Goal: Book appointment/travel/reservation

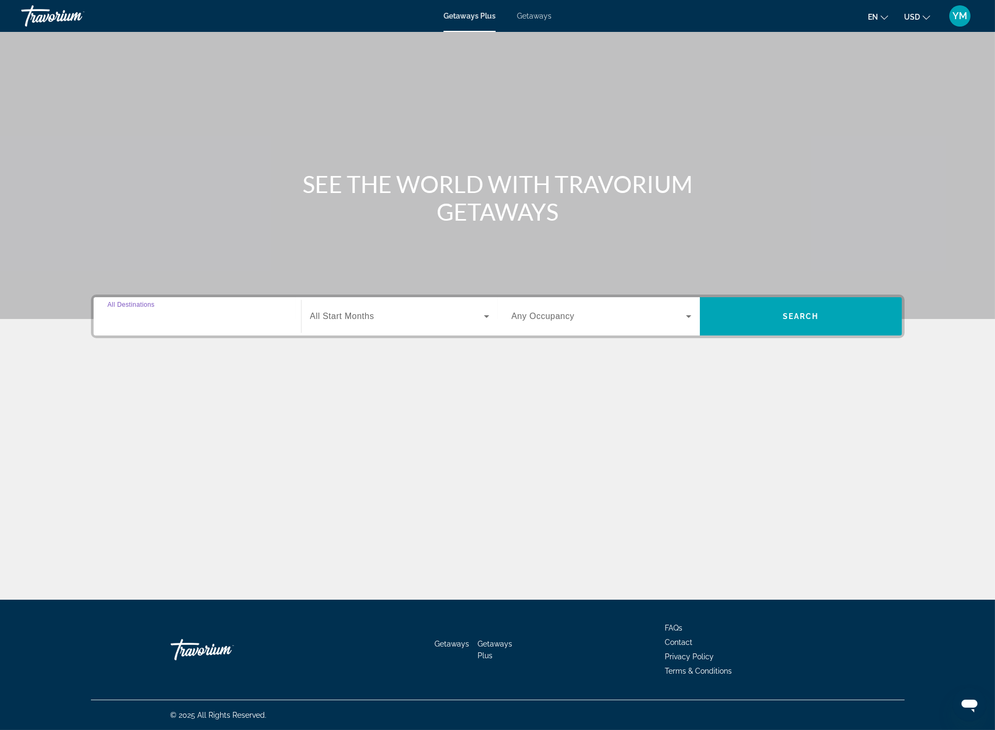
click at [238, 312] on input "Destination All Destinations" at bounding box center [197, 317] width 180 height 13
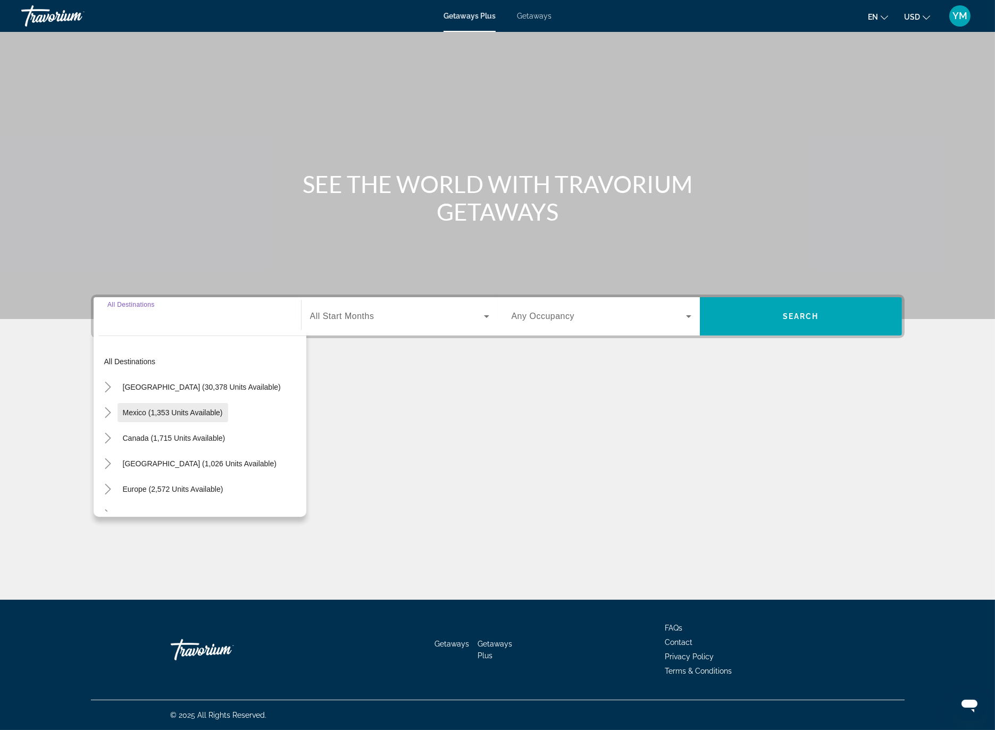
scroll to position [4, 0]
click at [105, 493] on mat-icon "Toggle Europe (2,572 units available)" at bounding box center [108, 488] width 19 height 19
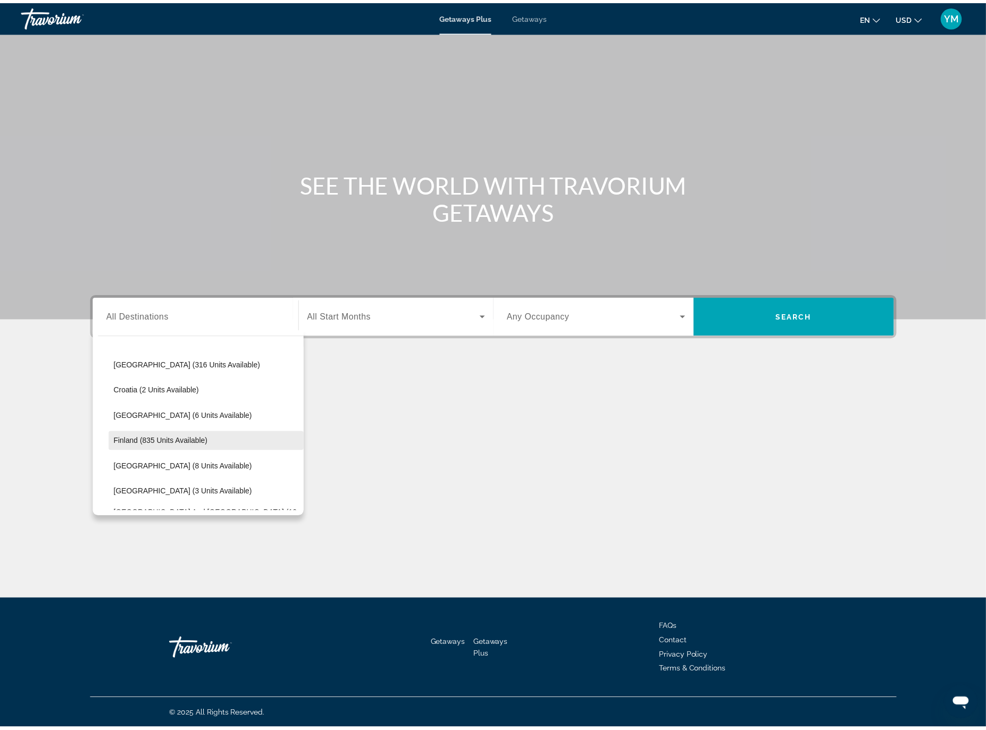
scroll to position [207, 0]
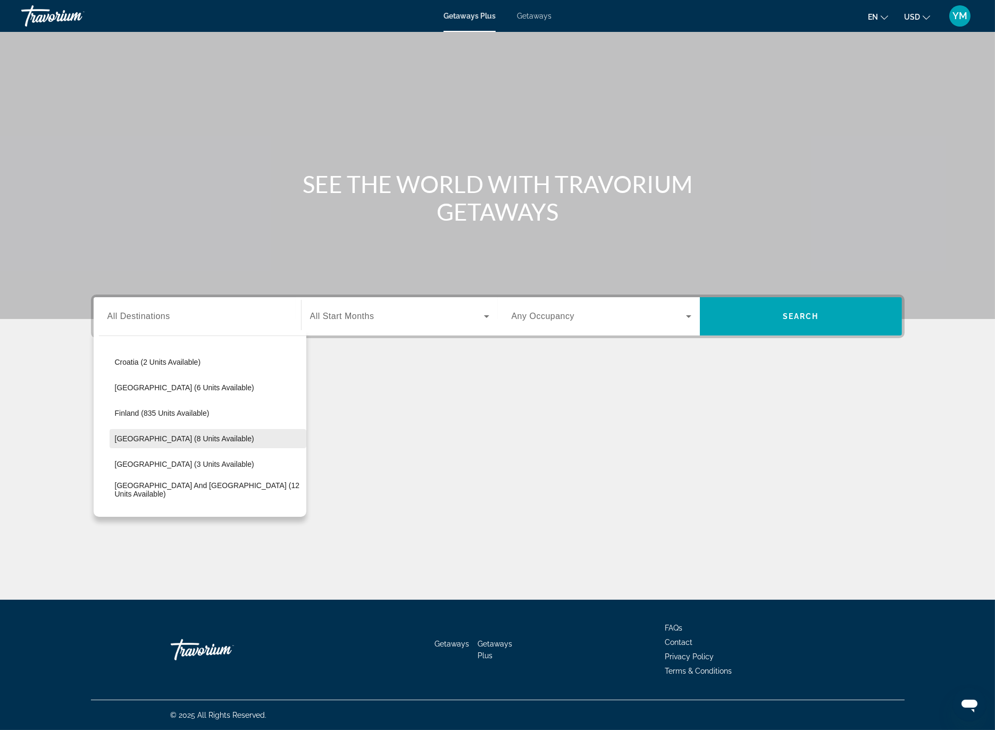
click at [126, 443] on span "Search widget" at bounding box center [208, 439] width 197 height 26
type input "**********"
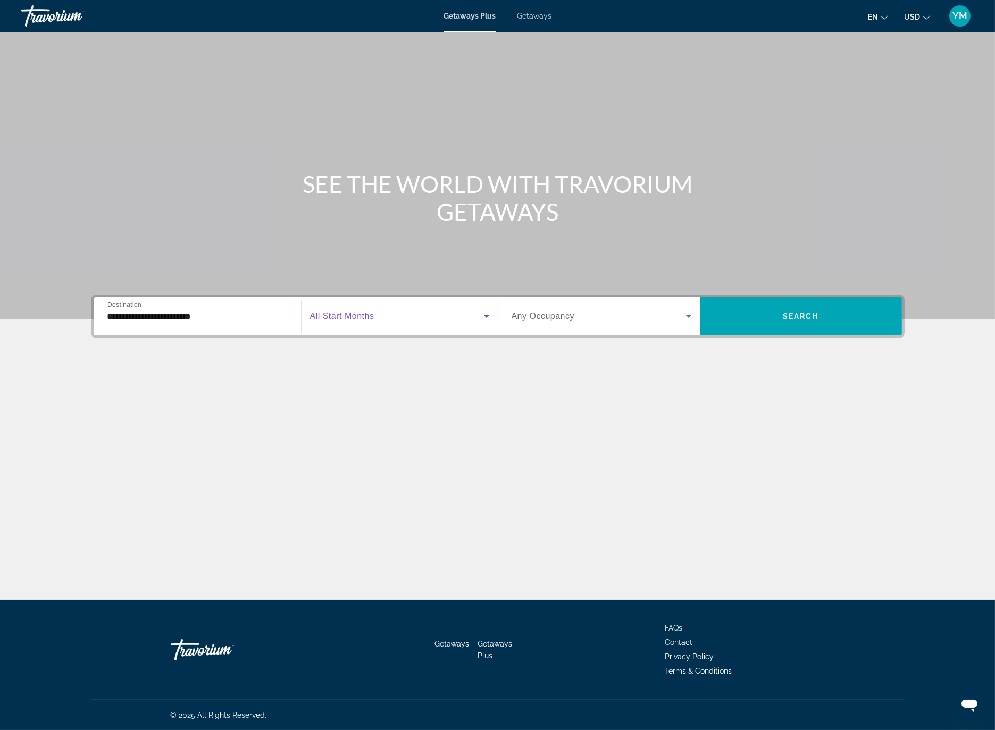
click at [484, 320] on icon "Search widget" at bounding box center [486, 316] width 13 height 13
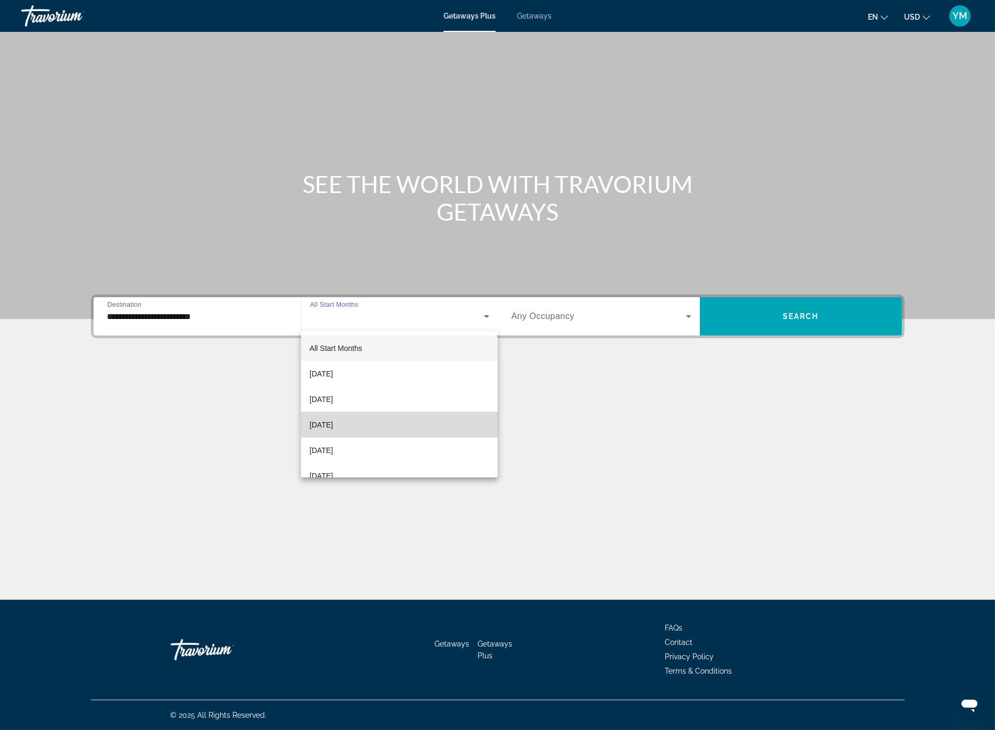
click at [434, 421] on mat-option "[DATE]" at bounding box center [399, 425] width 196 height 26
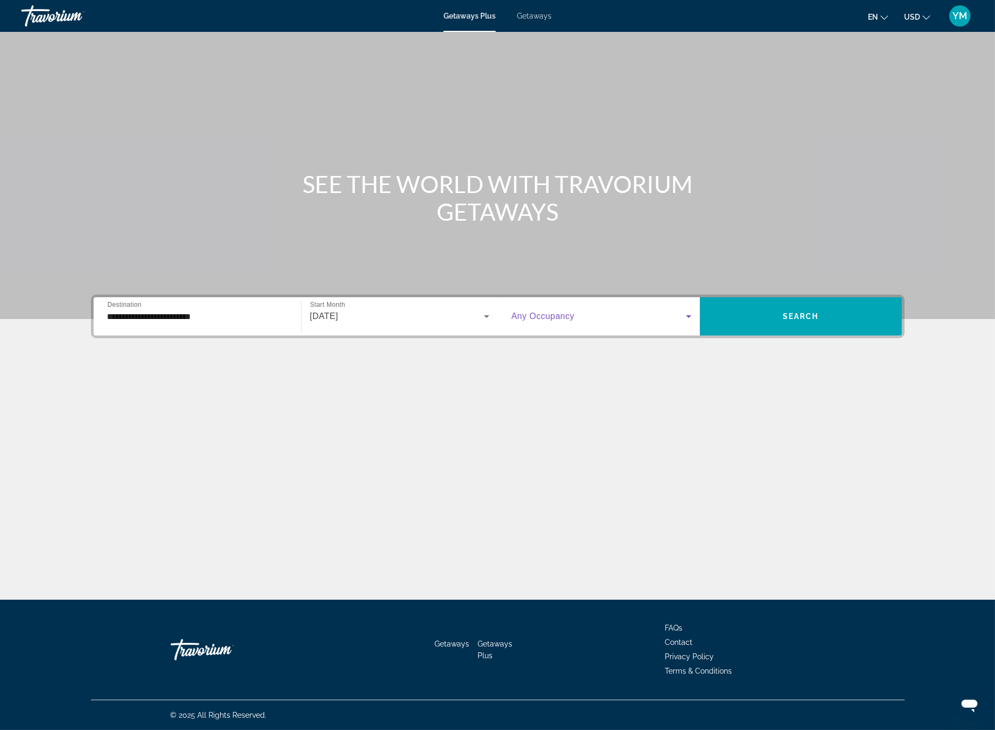
click at [692, 314] on icon "Search widget" at bounding box center [688, 316] width 13 height 13
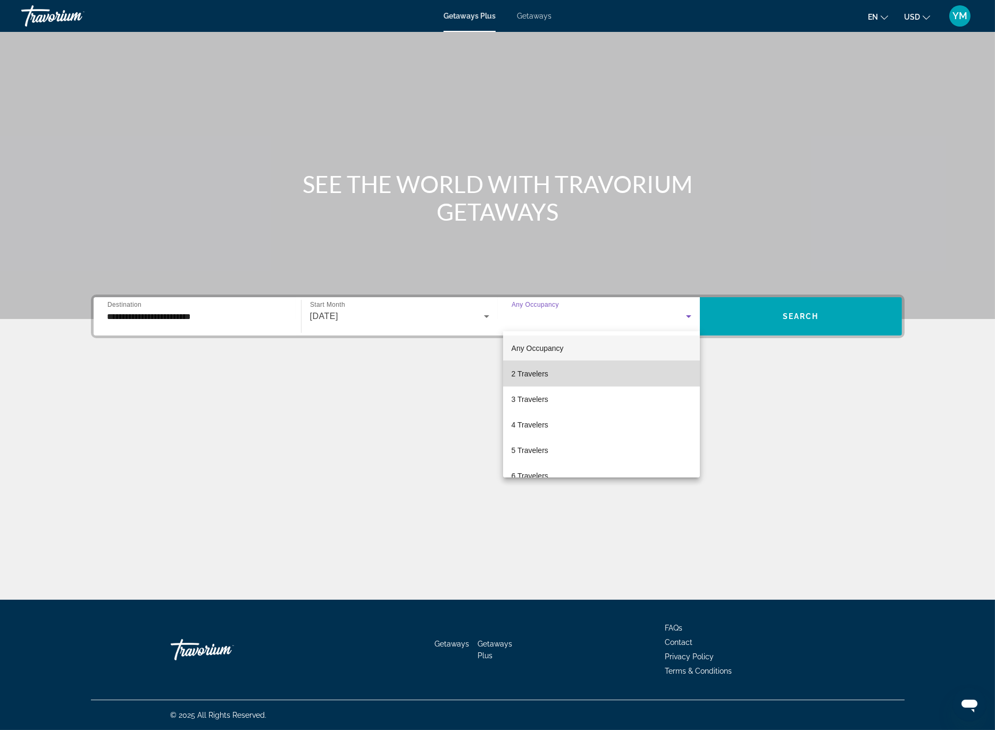
click at [633, 369] on mat-option "2 Travelers" at bounding box center [601, 374] width 197 height 26
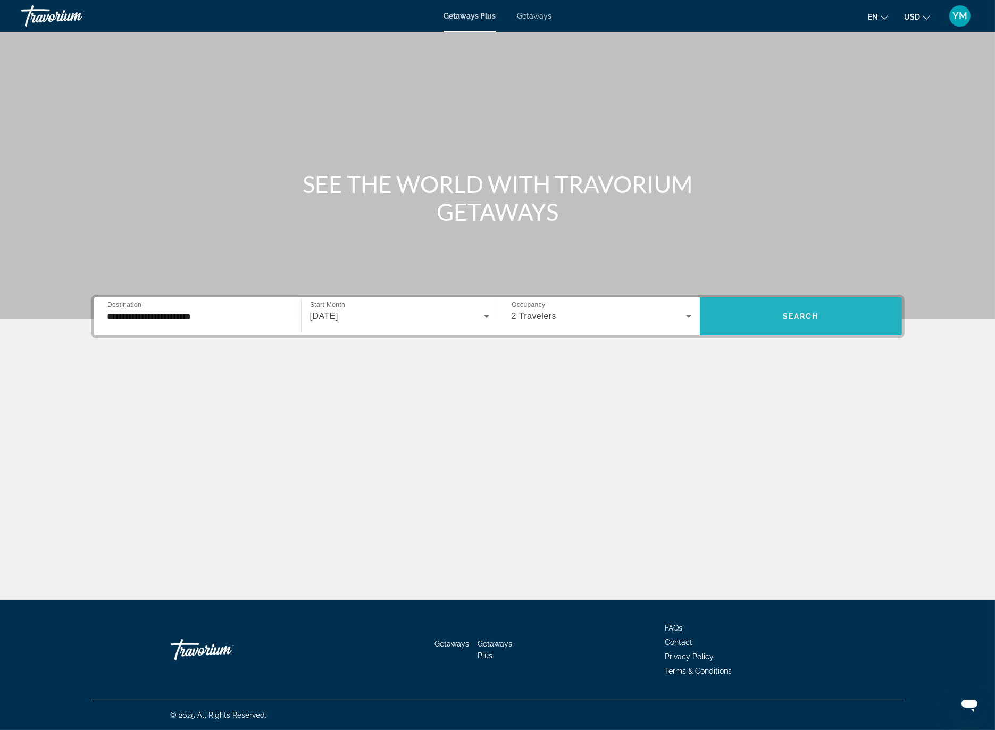
click at [793, 320] on span "Search" at bounding box center [801, 316] width 36 height 9
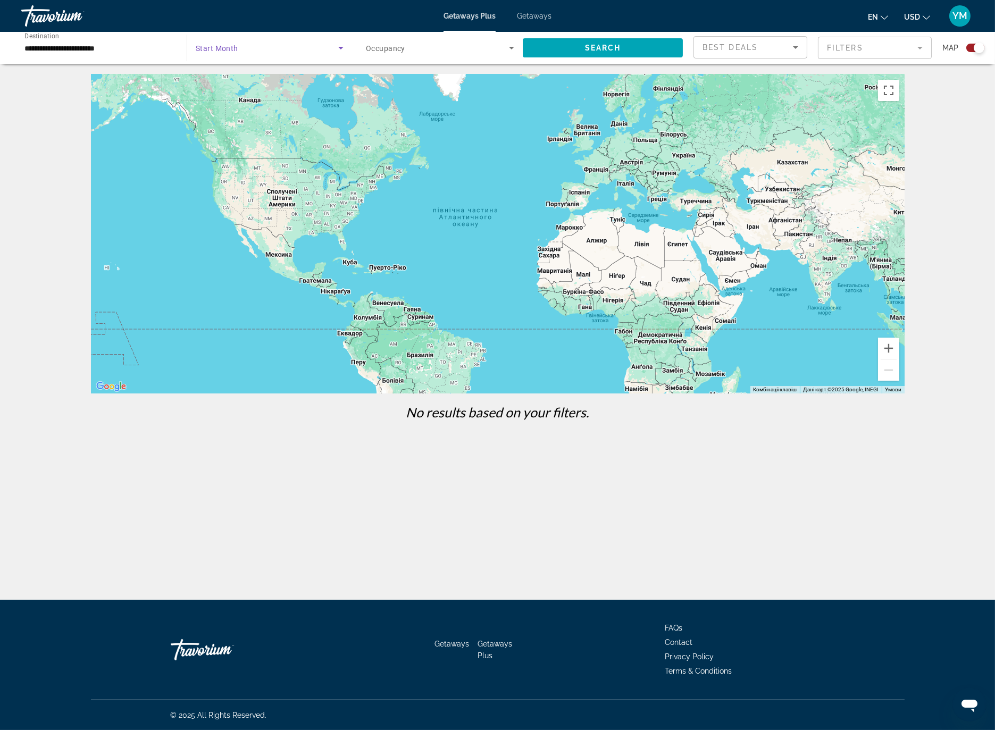
click at [339, 47] on icon "Search widget" at bounding box center [340, 48] width 5 height 3
click at [305, 79] on mat-option "All Start Months" at bounding box center [269, 80] width 165 height 26
click at [596, 50] on span "Search" at bounding box center [603, 48] width 36 height 9
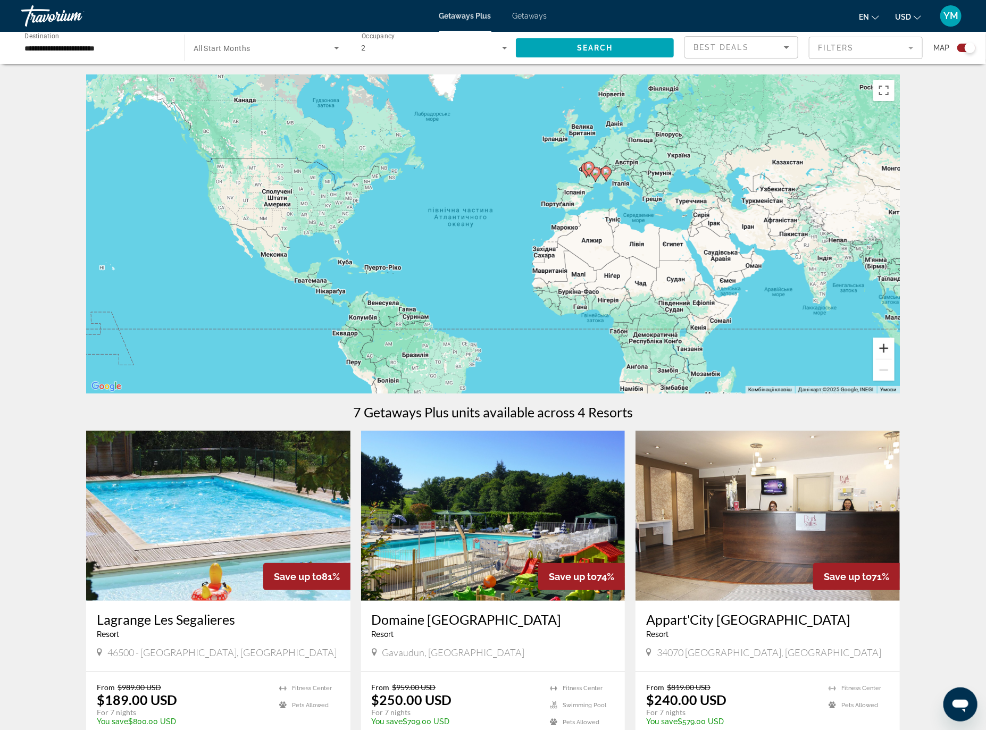
click at [887, 346] on button "Збільшити" at bounding box center [883, 348] width 21 height 21
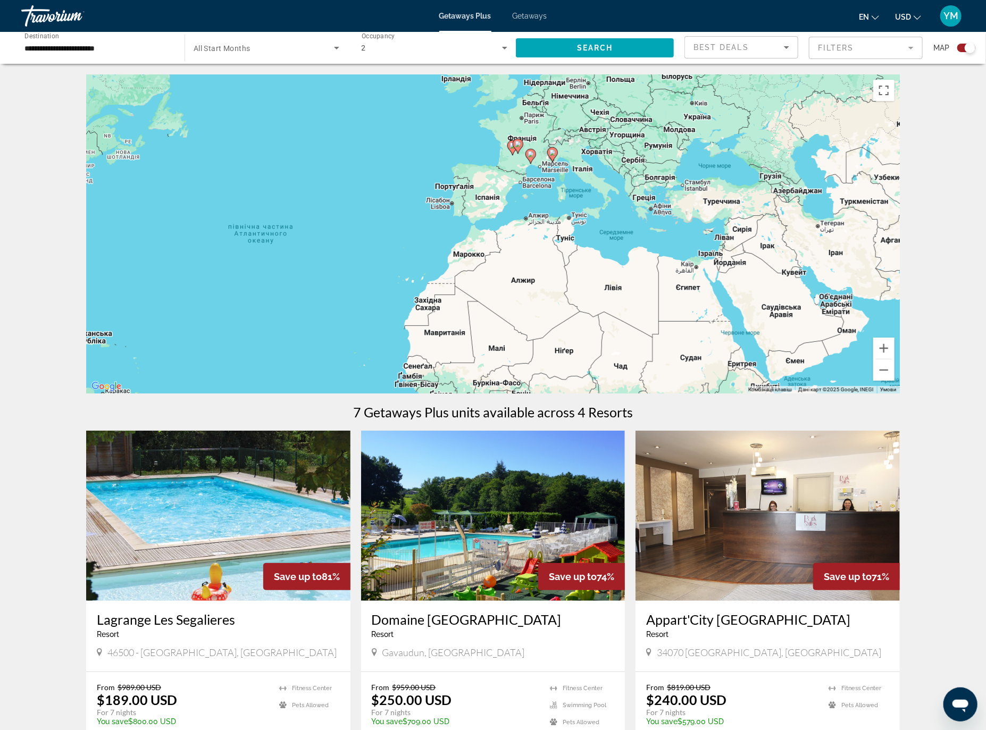
drag, startPoint x: 776, startPoint y: 240, endPoint x: 608, endPoint y: 274, distance: 172.1
click at [607, 274] on div "Увімкніть режим перетягування за допомогою клавіатури, натиснувши Alt + Enter. …" at bounding box center [493, 233] width 814 height 319
click at [887, 348] on button "Збільшити" at bounding box center [883, 348] width 21 height 21
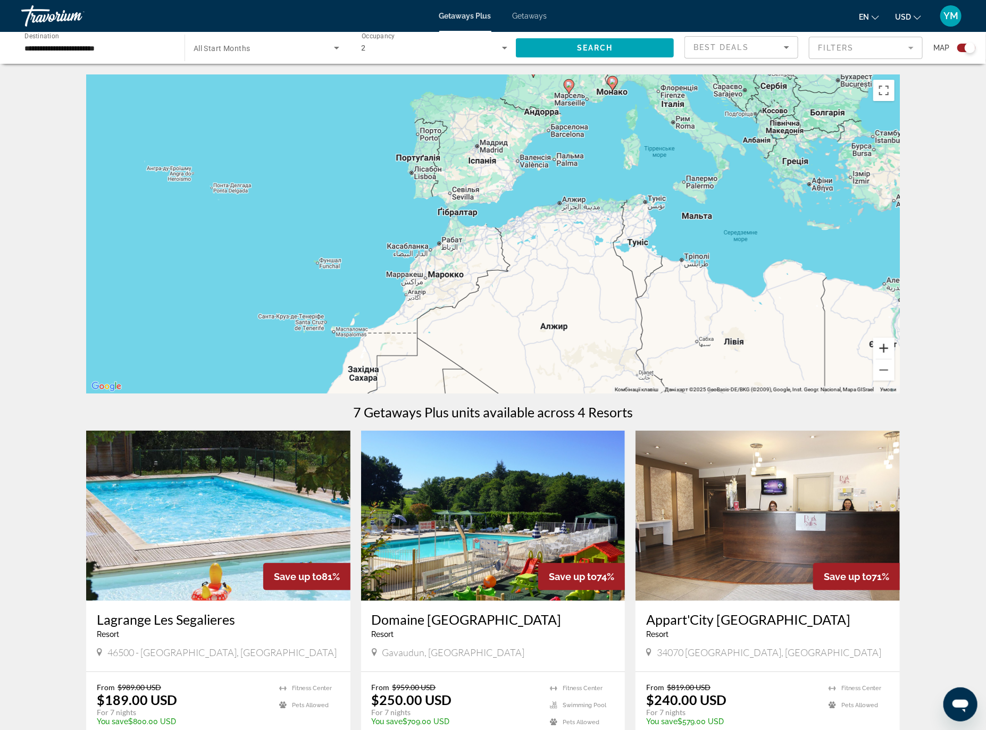
click at [887, 348] on button "Збільшити" at bounding box center [883, 348] width 21 height 21
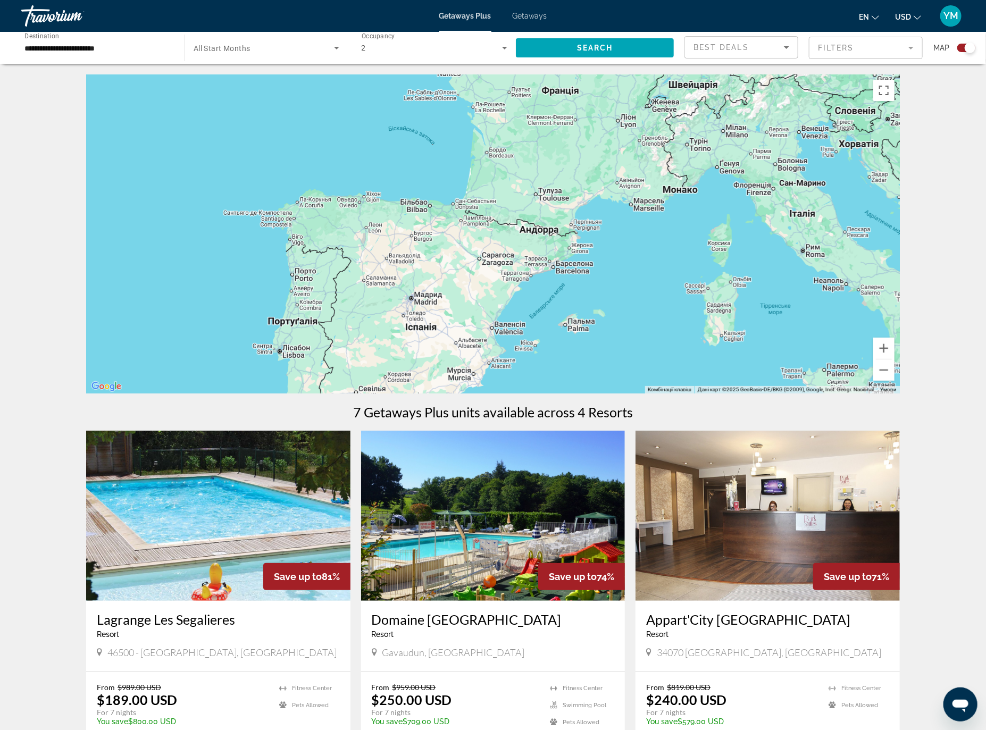
drag, startPoint x: 638, startPoint y: 126, endPoint x: 592, endPoint y: 350, distance: 229.7
click at [592, 350] on div "Main content" at bounding box center [493, 233] width 814 height 319
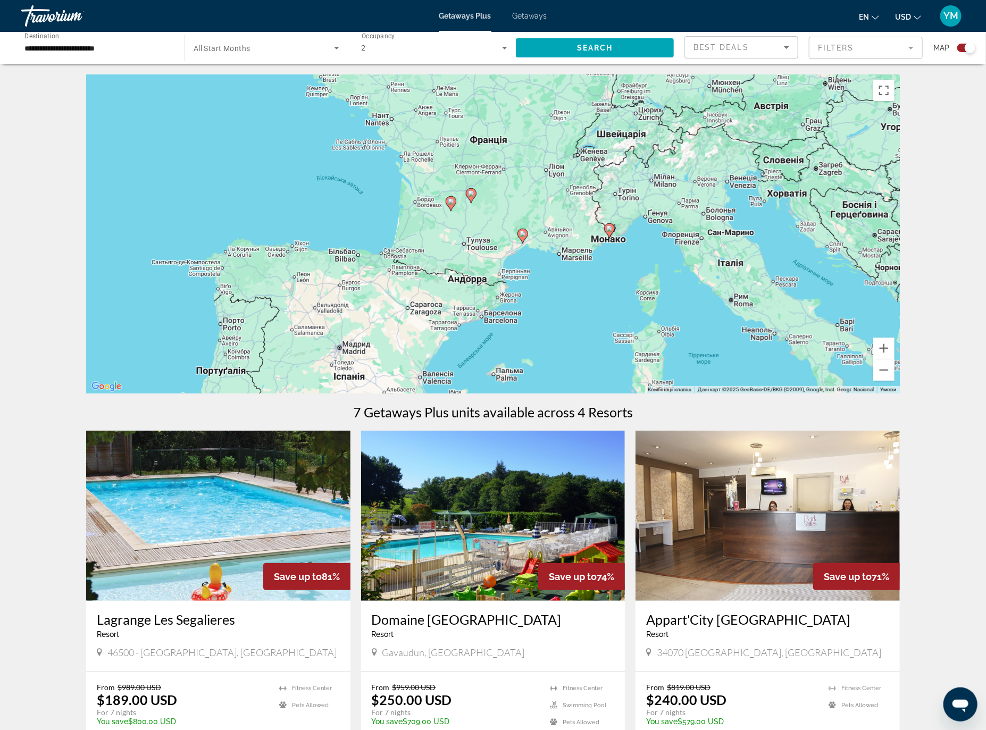
drag, startPoint x: 659, startPoint y: 250, endPoint x: 586, endPoint y: 302, distance: 89.8
click at [585, 301] on div "Увімкніть режим перетягування за допомогою клавіатури, натиснувши Alt + Enter. …" at bounding box center [493, 233] width 814 height 319
click at [895, 344] on div "Увімкніть режим перетягування за допомогою клавіатури, натиснувши Alt + Enter. …" at bounding box center [493, 233] width 814 height 319
click at [889, 349] on button "Збільшити" at bounding box center [883, 348] width 21 height 21
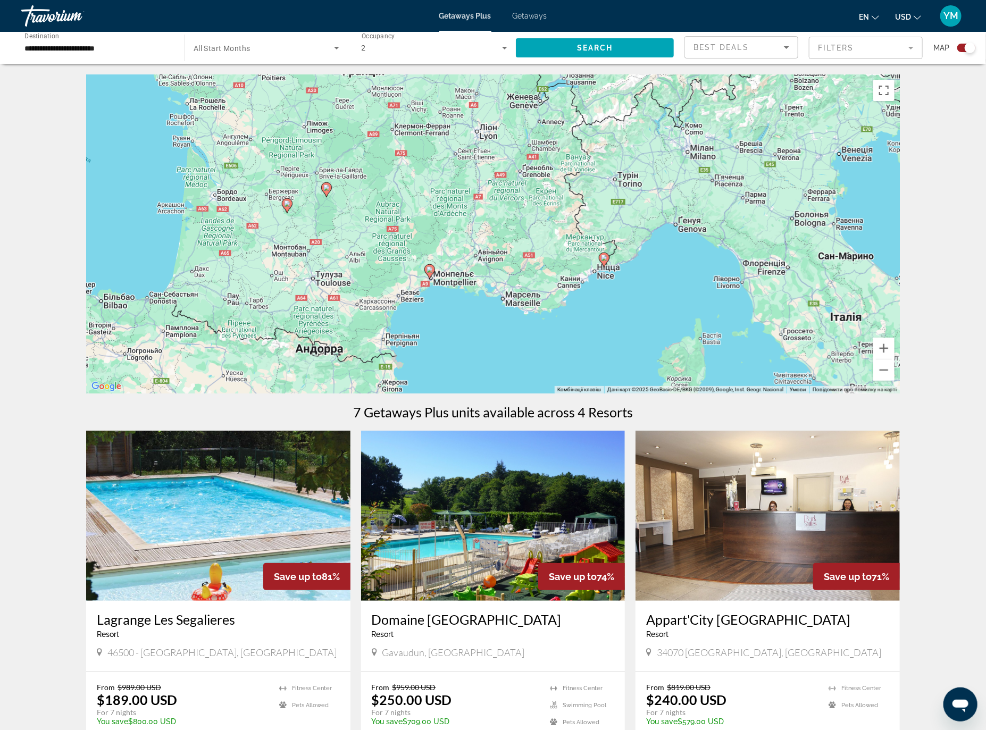
drag, startPoint x: 771, startPoint y: 289, endPoint x: 678, endPoint y: 310, distance: 95.4
click at [678, 310] on div "Увімкніть режим перетягування за допомогою клавіатури, натиснувши Alt + Enter. …" at bounding box center [493, 233] width 814 height 319
click at [887, 349] on button "Збільшити" at bounding box center [883, 348] width 21 height 21
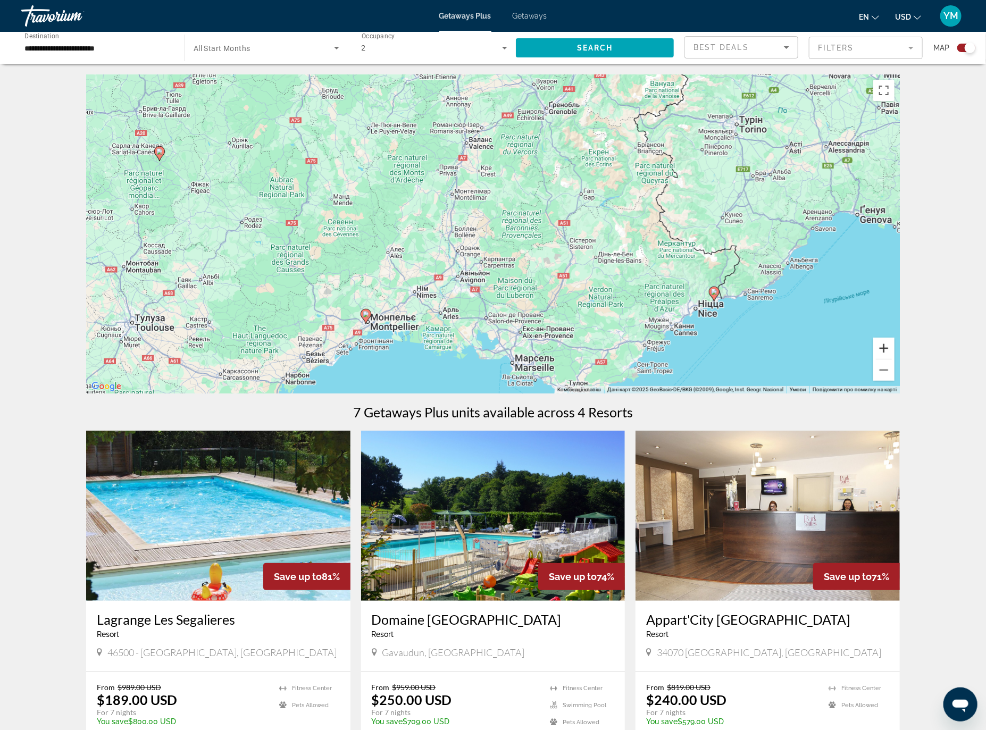
click at [887, 349] on button "Збільшити" at bounding box center [883, 348] width 21 height 21
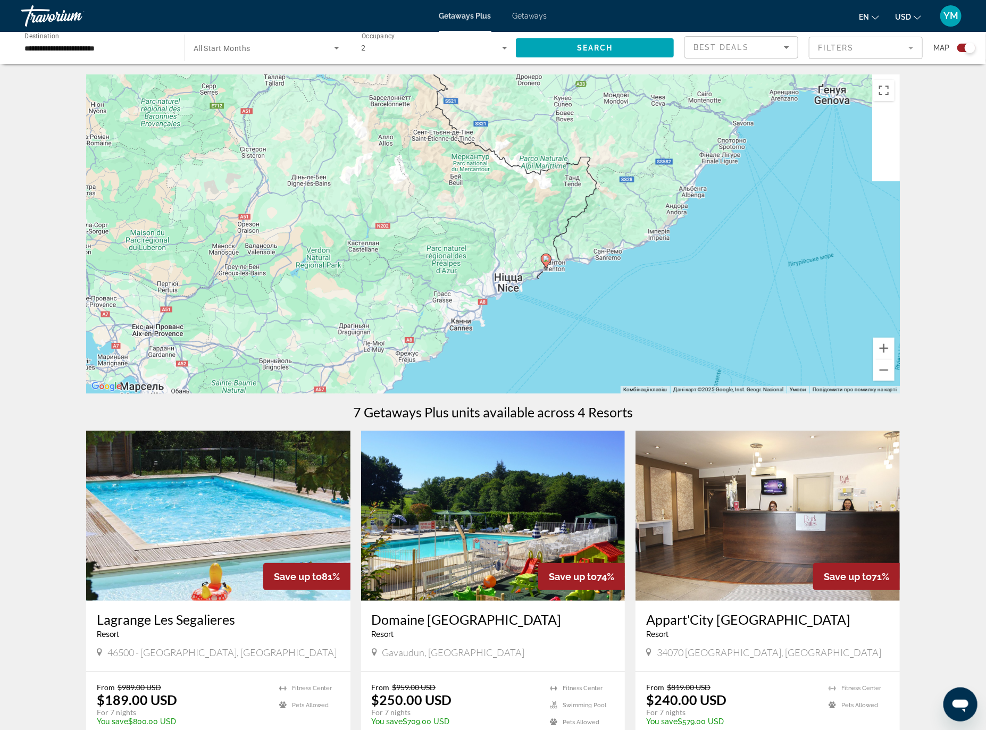
drag, startPoint x: 842, startPoint y: 356, endPoint x: 448, endPoint y: 254, distance: 407.1
click at [448, 254] on div "Увімкніть режим перетягування за допомогою клавіатури, натиснувши Alt + Enter. …" at bounding box center [493, 233] width 814 height 319
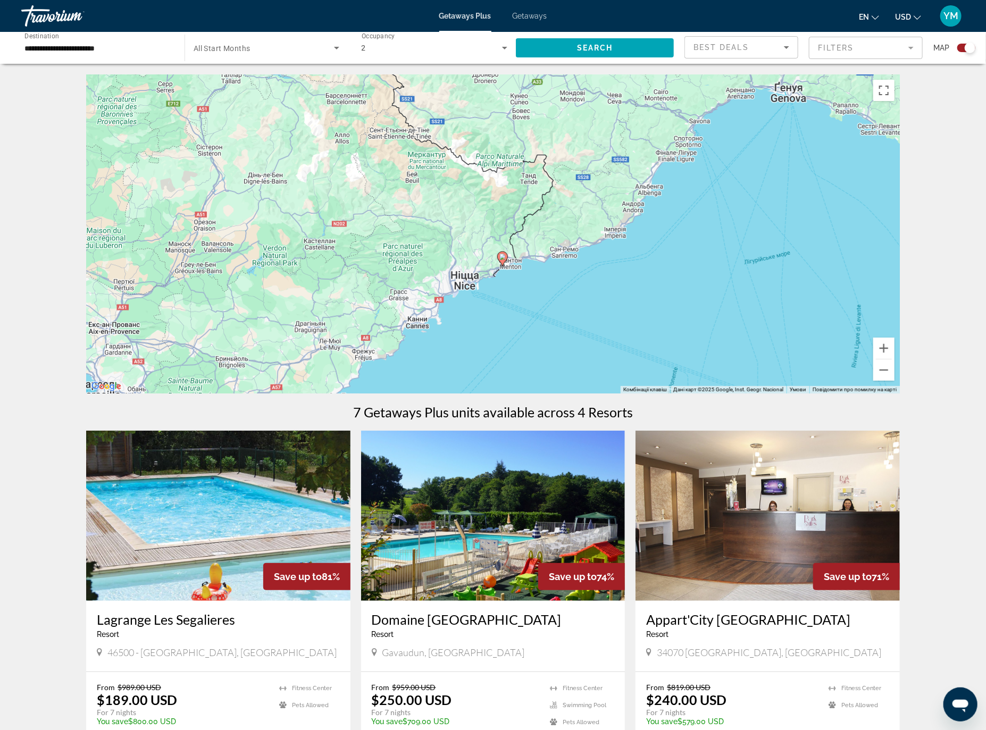
drag, startPoint x: 593, startPoint y: 288, endPoint x: 538, endPoint y: 285, distance: 54.8
click at [538, 285] on div "Увімкніть режим перетягування за допомогою клавіатури, натиснувши Alt + Enter. …" at bounding box center [493, 233] width 814 height 319
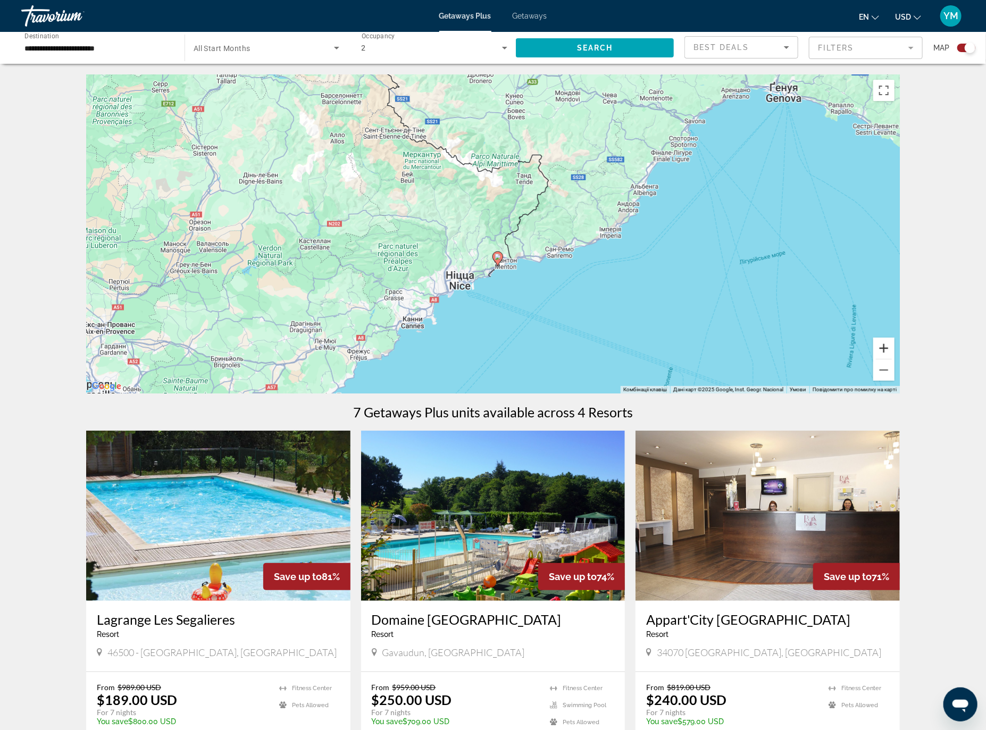
click at [880, 348] on button "Збільшити" at bounding box center [883, 348] width 21 height 21
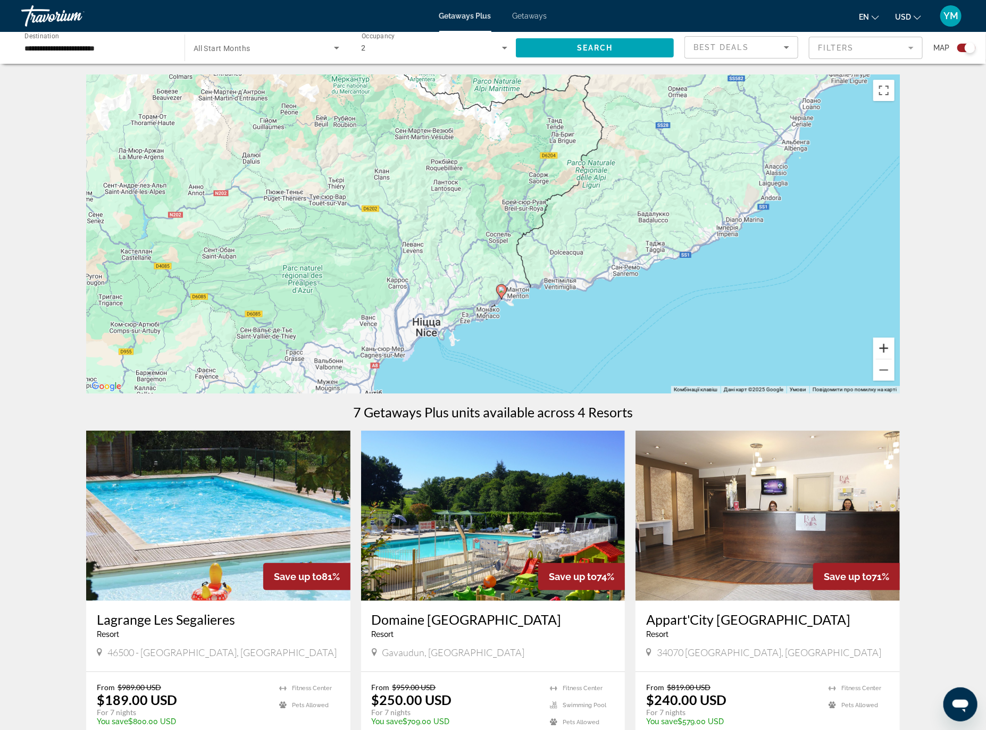
click at [880, 348] on button "Збільшити" at bounding box center [883, 348] width 21 height 21
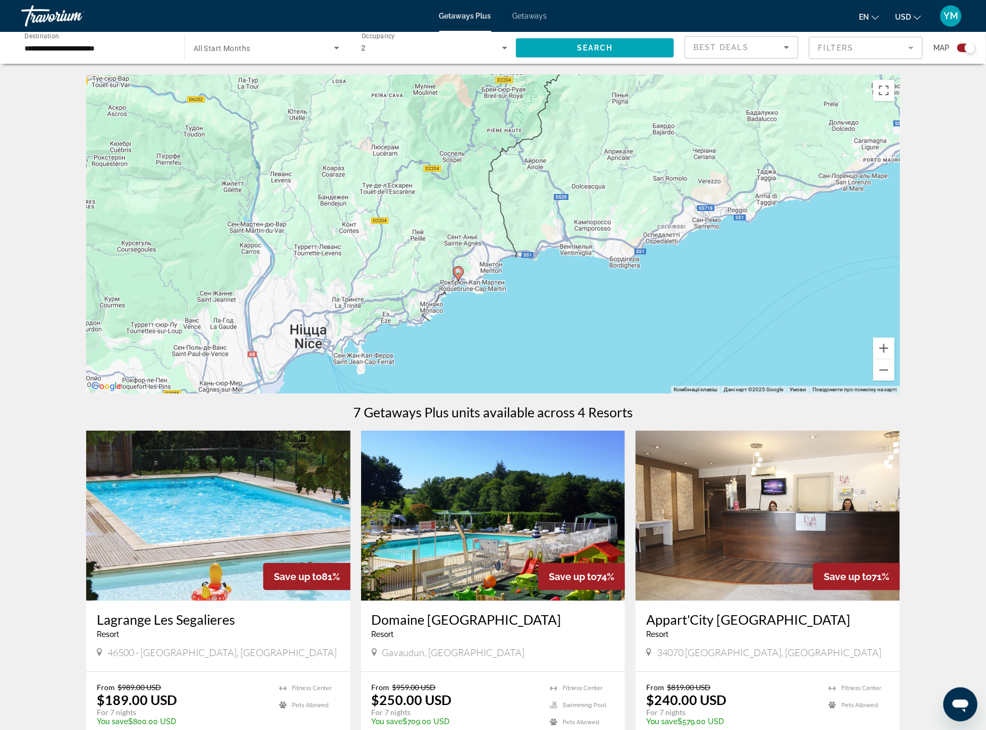
drag, startPoint x: 662, startPoint y: 360, endPoint x: 609, endPoint y: 274, distance: 100.5
click at [609, 274] on div "Увімкніть режим перетягування за допомогою клавіатури, натиснувши Alt + Enter. …" at bounding box center [493, 233] width 814 height 319
click at [881, 348] on button "Збільшити" at bounding box center [883, 348] width 21 height 21
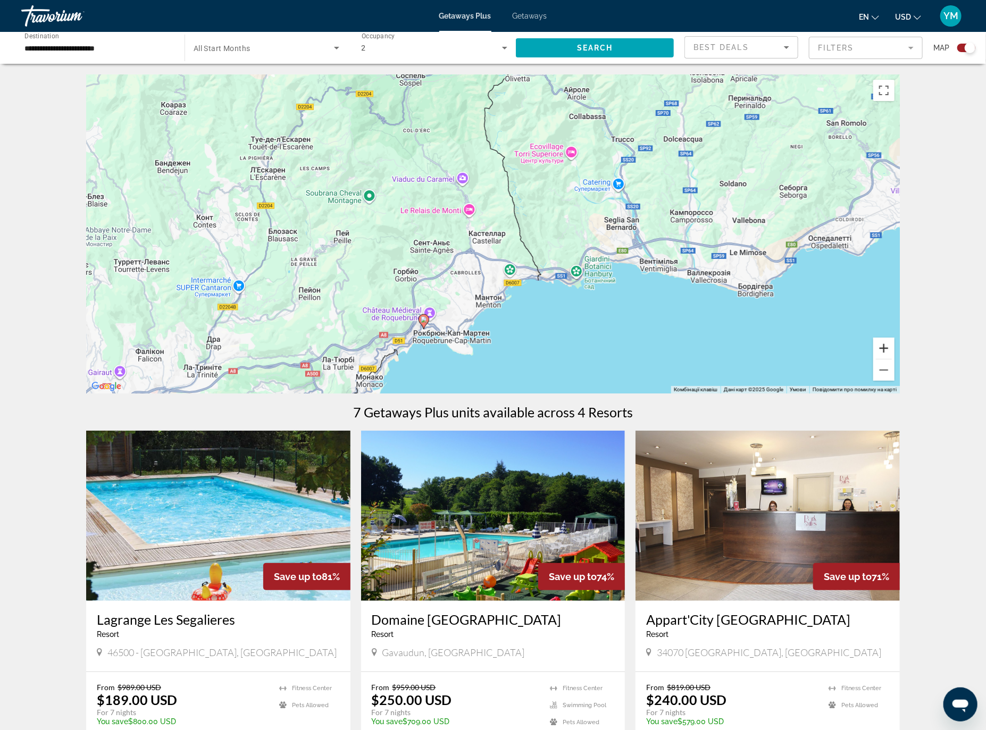
click at [881, 348] on button "Збільшити" at bounding box center [883, 348] width 21 height 21
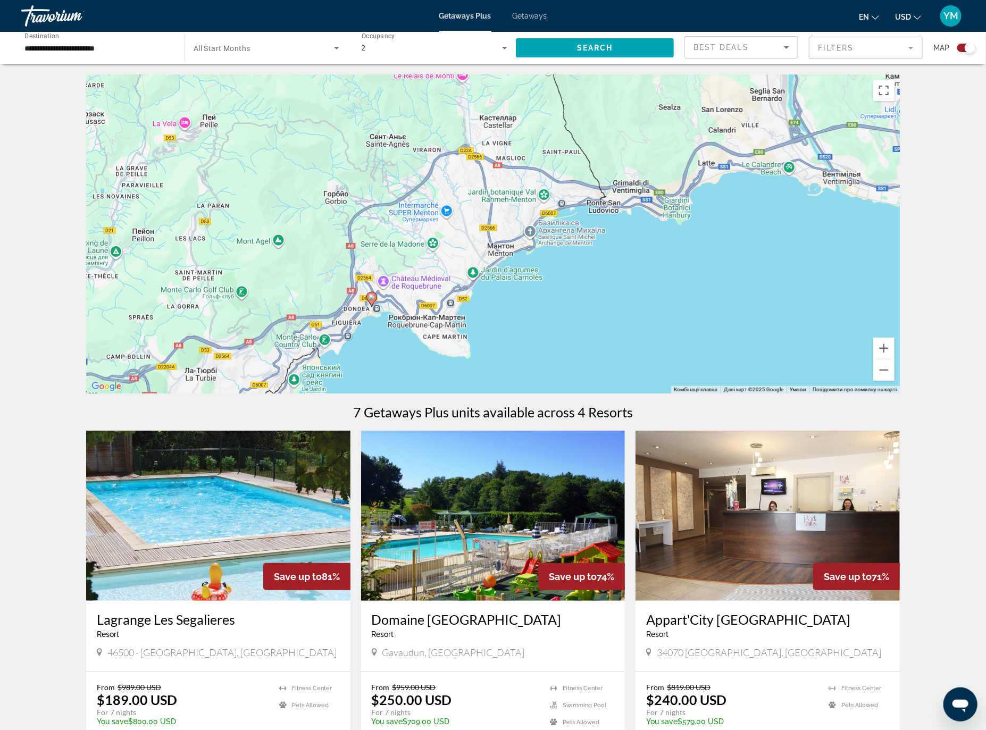
drag, startPoint x: 585, startPoint y: 370, endPoint x: 603, endPoint y: 249, distance: 122.0
click at [603, 249] on div "Увімкніть режим перетягування за допомогою клавіатури, натиснувши Alt + Enter. …" at bounding box center [493, 233] width 814 height 319
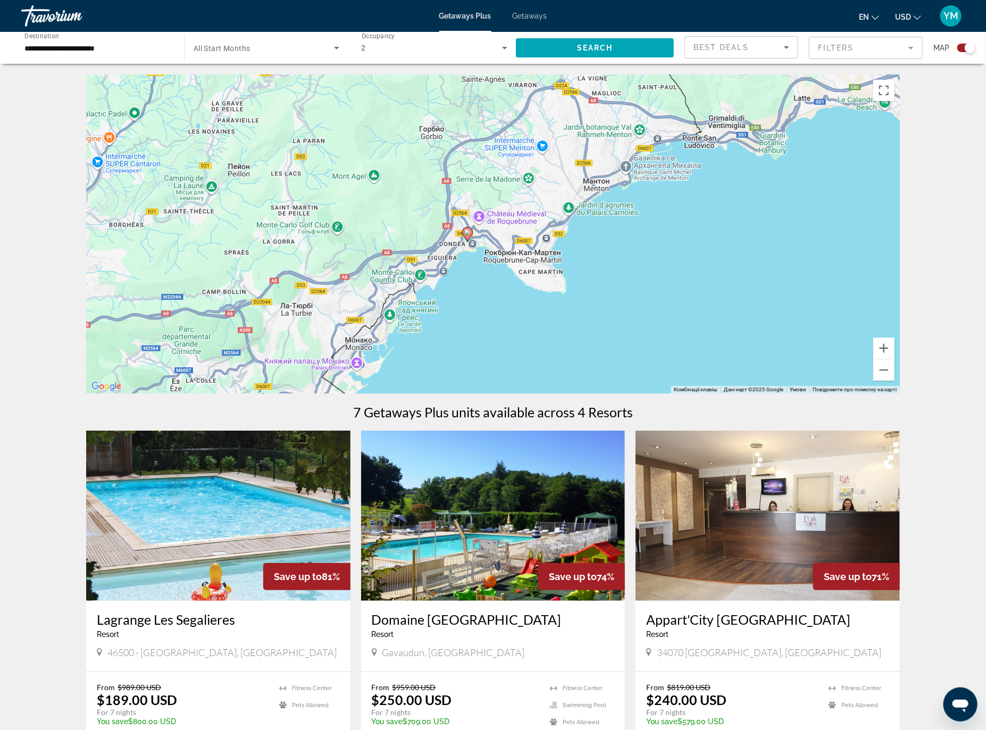
drag, startPoint x: 437, startPoint y: 358, endPoint x: 538, endPoint y: 294, distance: 120.5
click at [534, 294] on div "Увімкніть режим перетягування за допомогою клавіатури, натиснувши Alt + Enter. …" at bounding box center [493, 233] width 814 height 319
click at [884, 349] on button "Збільшити" at bounding box center [883, 348] width 21 height 21
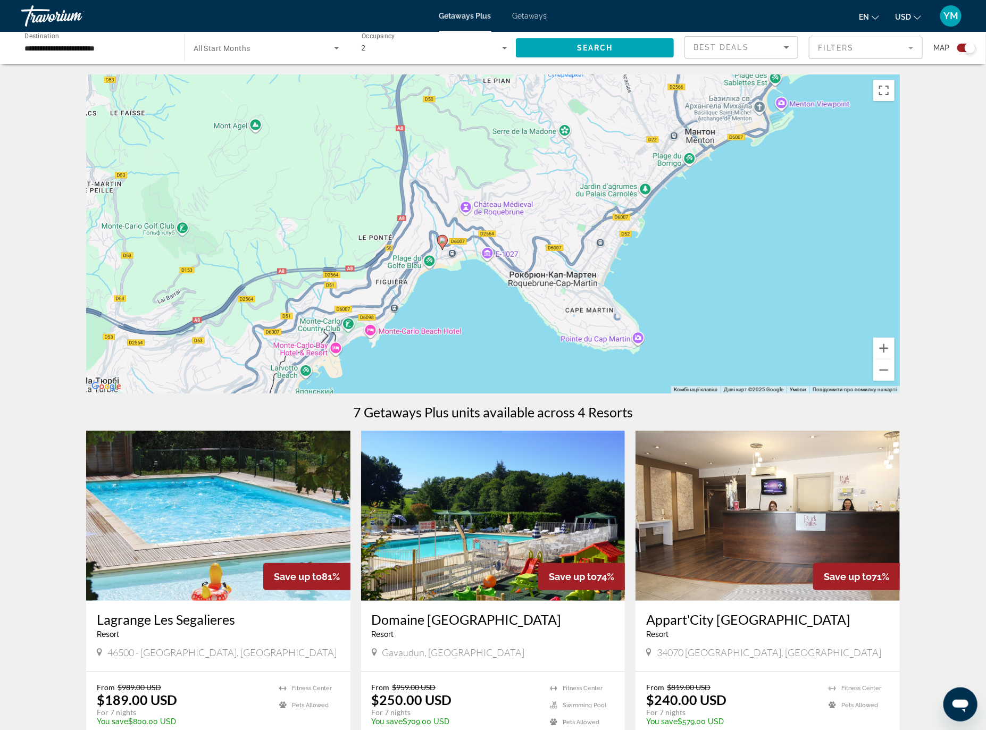
click at [442, 243] on image "Main content" at bounding box center [442, 240] width 6 height 6
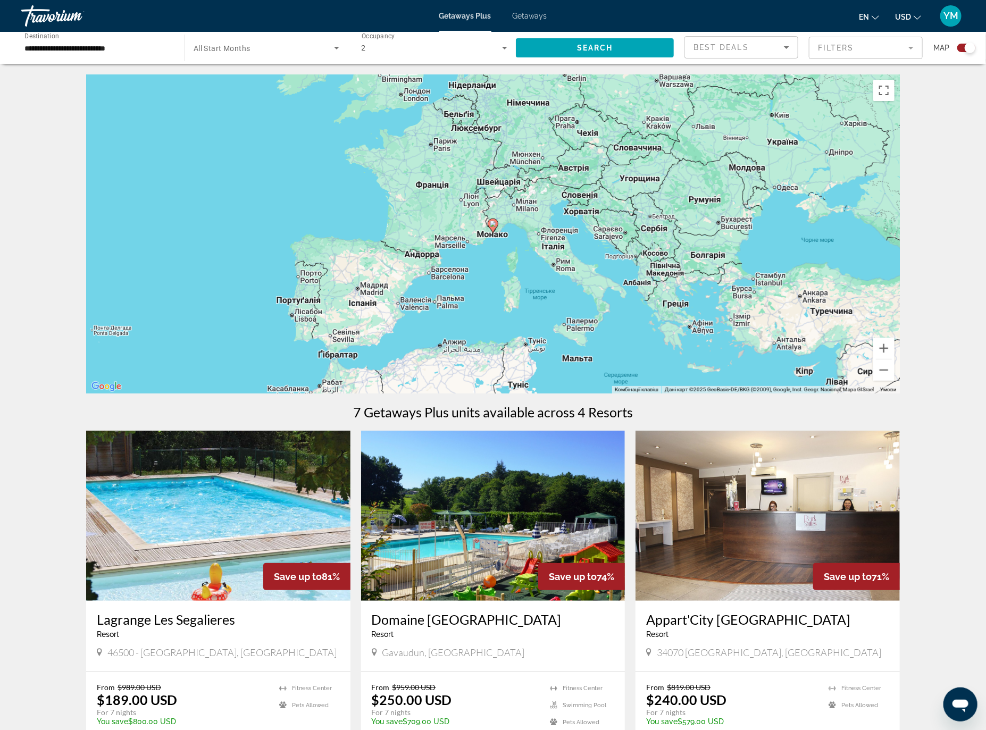
click at [495, 227] on icon "Main content" at bounding box center [493, 226] width 10 height 14
type input "**********"
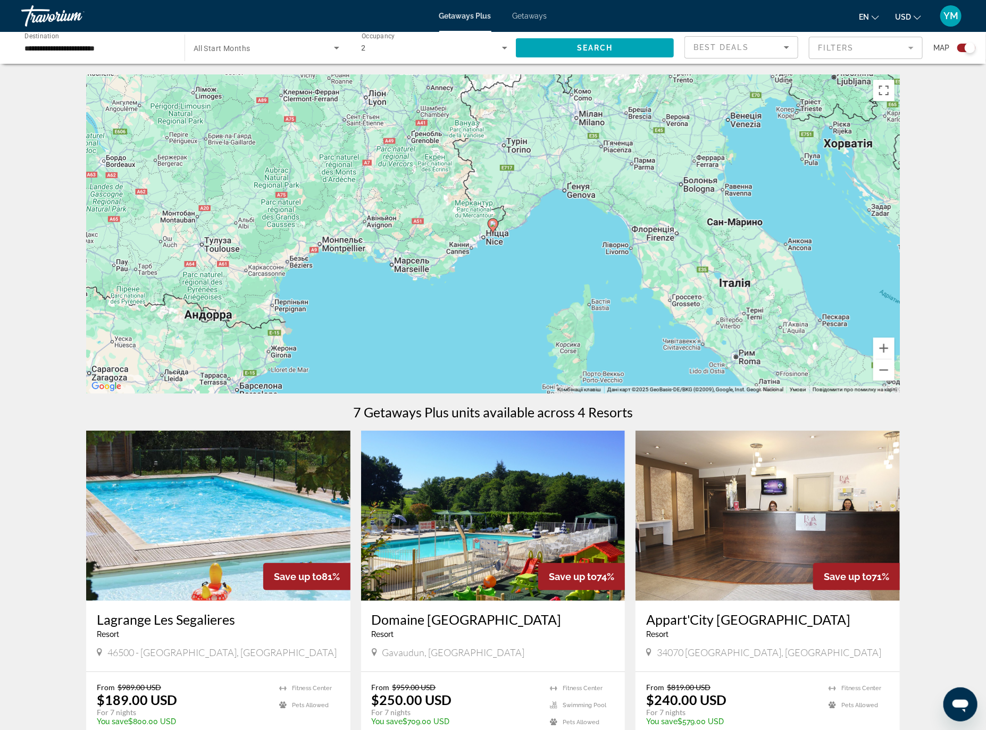
click at [495, 227] on icon "Main content" at bounding box center [493, 226] width 10 height 14
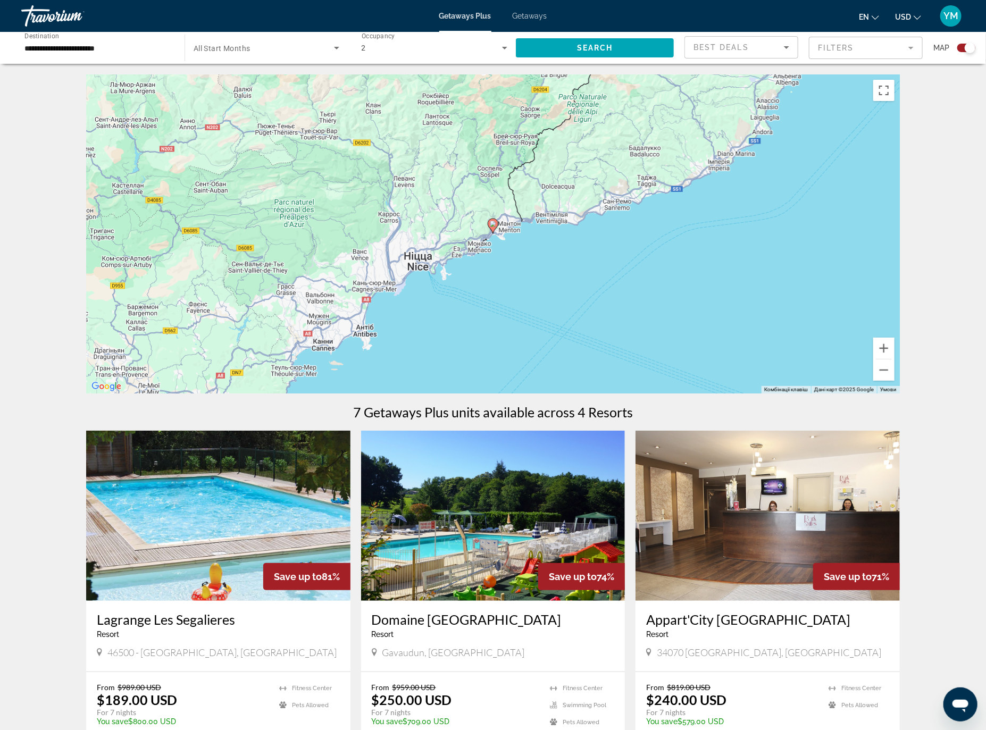
click at [494, 225] on image "Main content" at bounding box center [493, 224] width 6 height 6
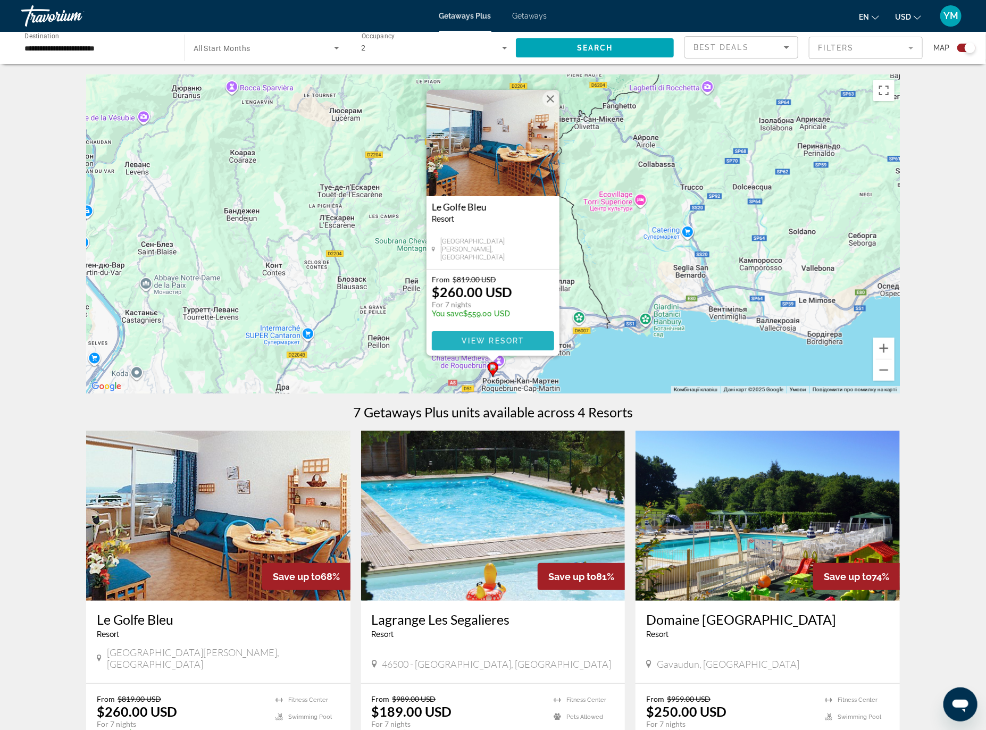
click at [530, 339] on span "Main content" at bounding box center [493, 341] width 122 height 26
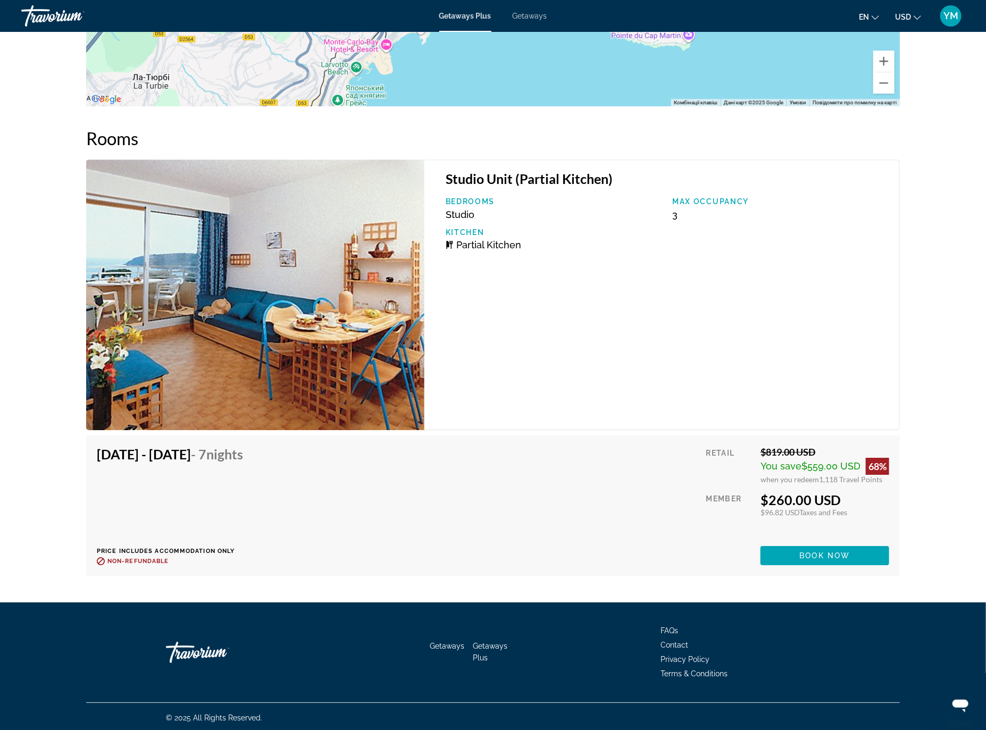
scroll to position [1661, 0]
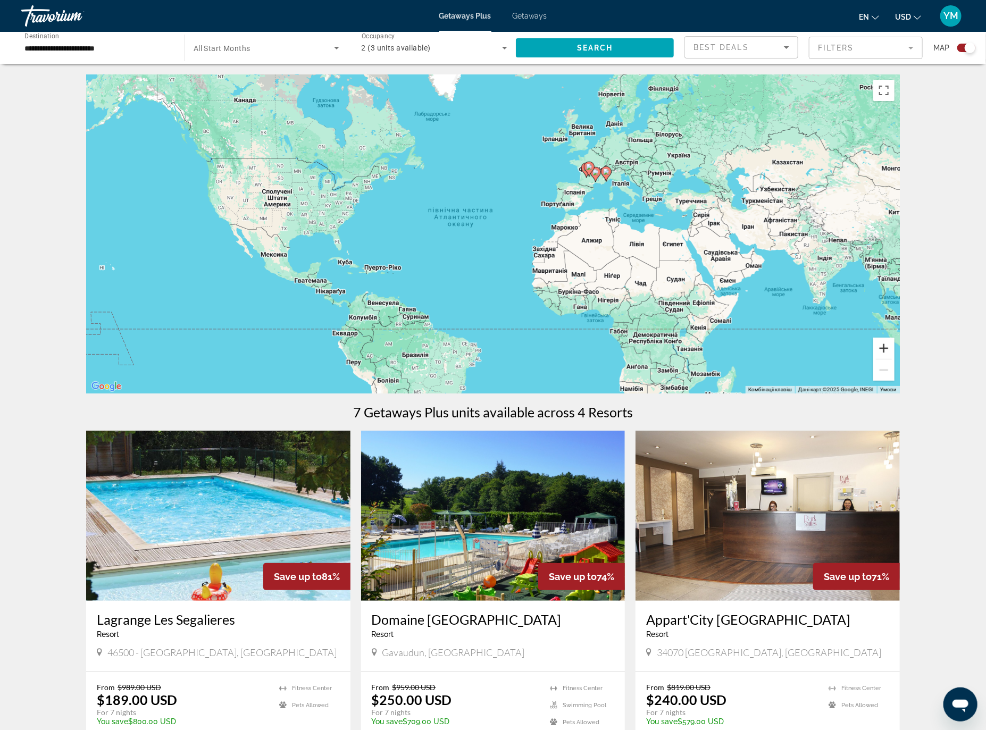
click at [883, 348] on button "Збільшити" at bounding box center [883, 348] width 21 height 21
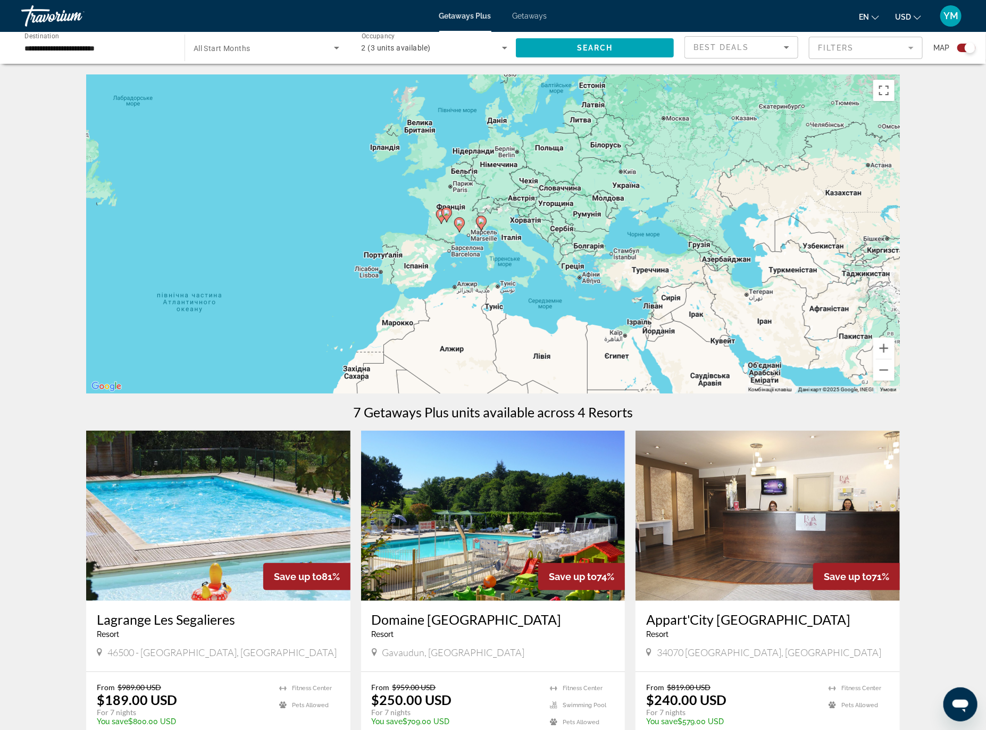
drag, startPoint x: 786, startPoint y: 248, endPoint x: 545, endPoint y: 352, distance: 262.5
click at [545, 352] on div "Увімкніть режим перетягування за допомогою клавіатури, натиснувши Alt + Enter. …" at bounding box center [493, 233] width 814 height 319
click at [882, 348] on button "Збільшити" at bounding box center [883, 348] width 21 height 21
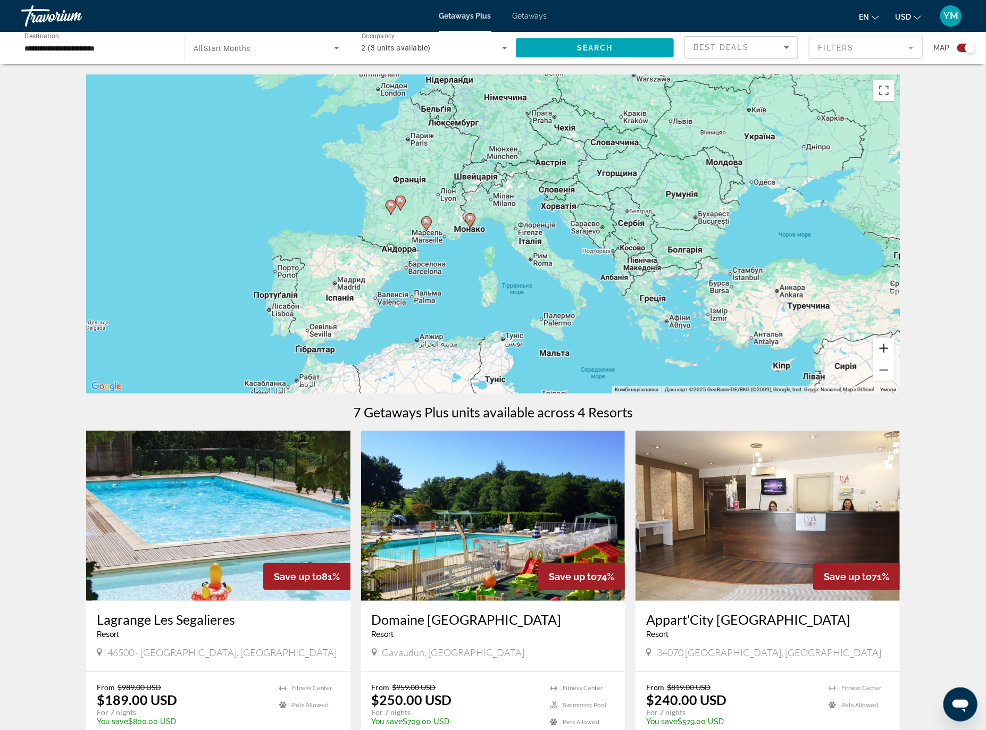
click at [882, 348] on button "Збільшити" at bounding box center [883, 348] width 21 height 21
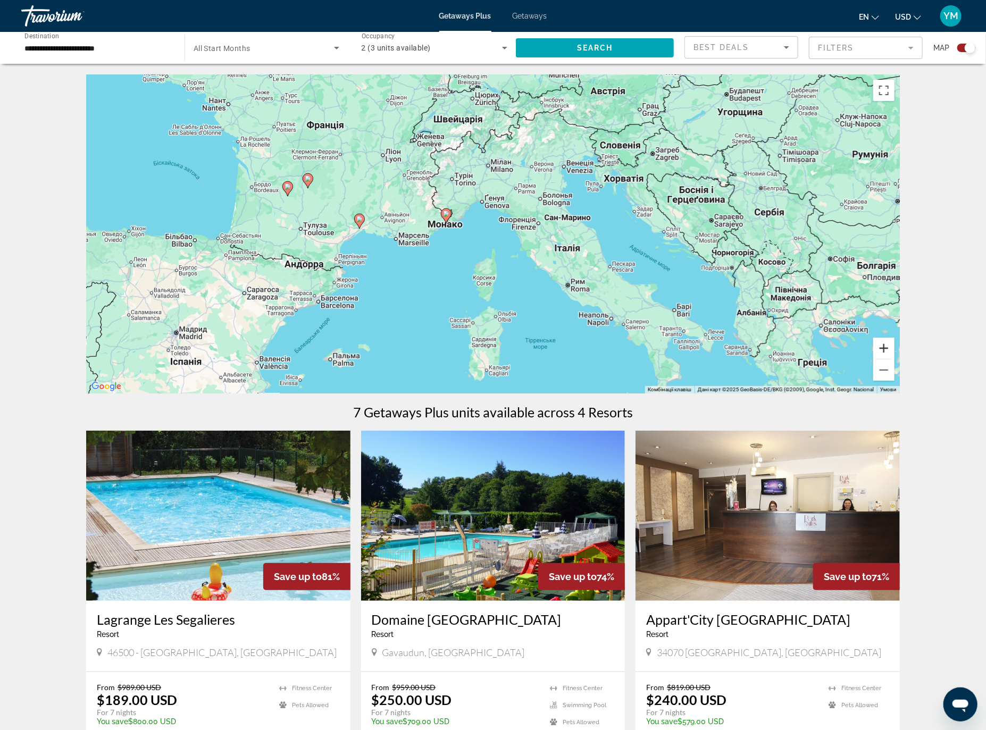
click at [882, 348] on button "Збільшити" at bounding box center [883, 348] width 21 height 21
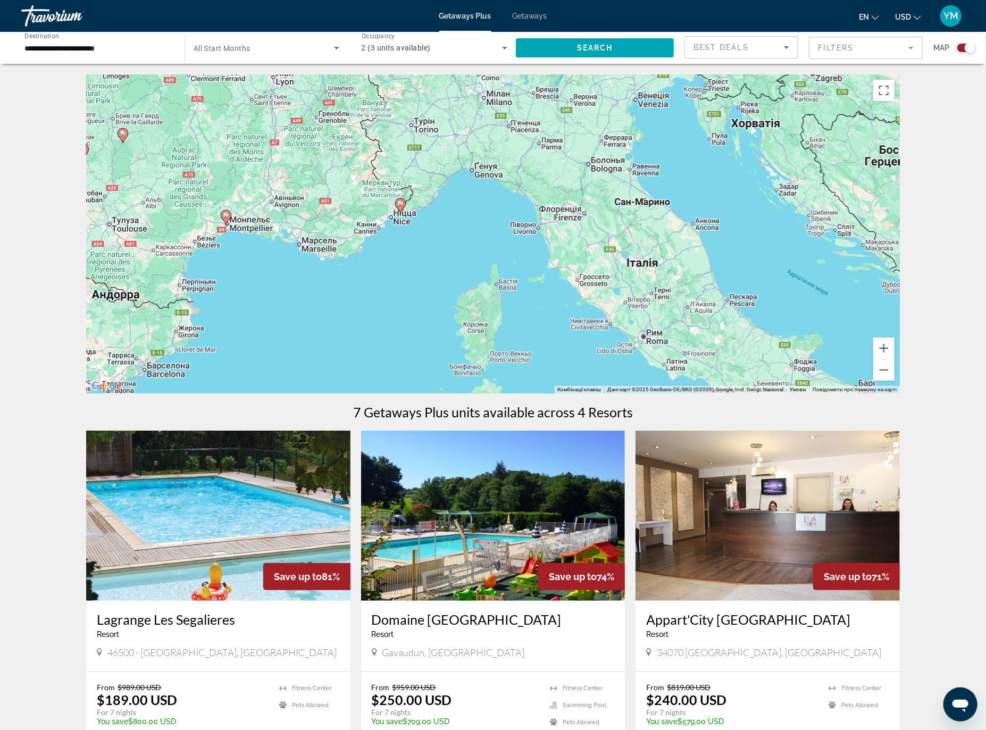
click at [225, 216] on image "Main content" at bounding box center [226, 215] width 6 height 6
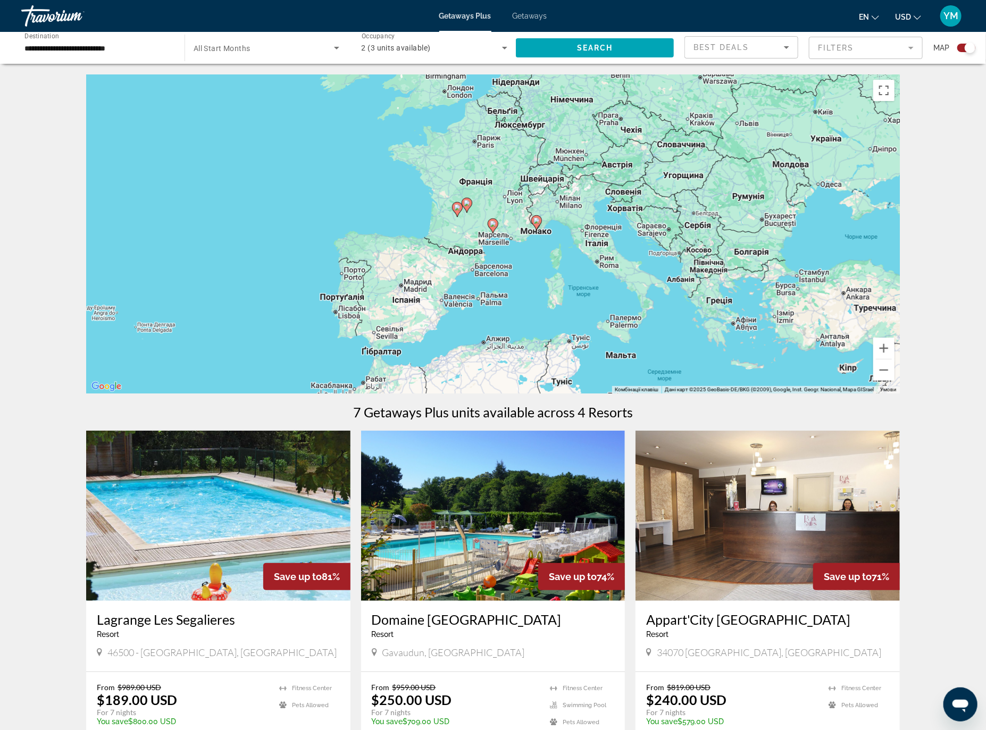
click at [495, 228] on icon "Main content" at bounding box center [493, 226] width 10 height 14
type input "**********"
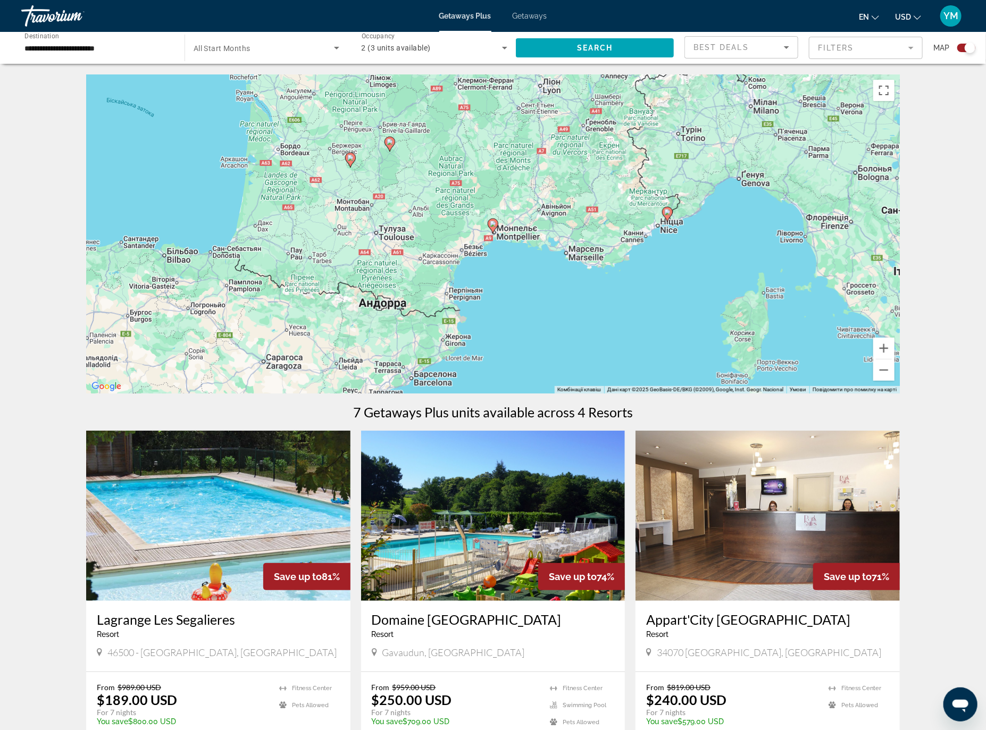
click at [494, 227] on image "Main content" at bounding box center [493, 224] width 6 height 6
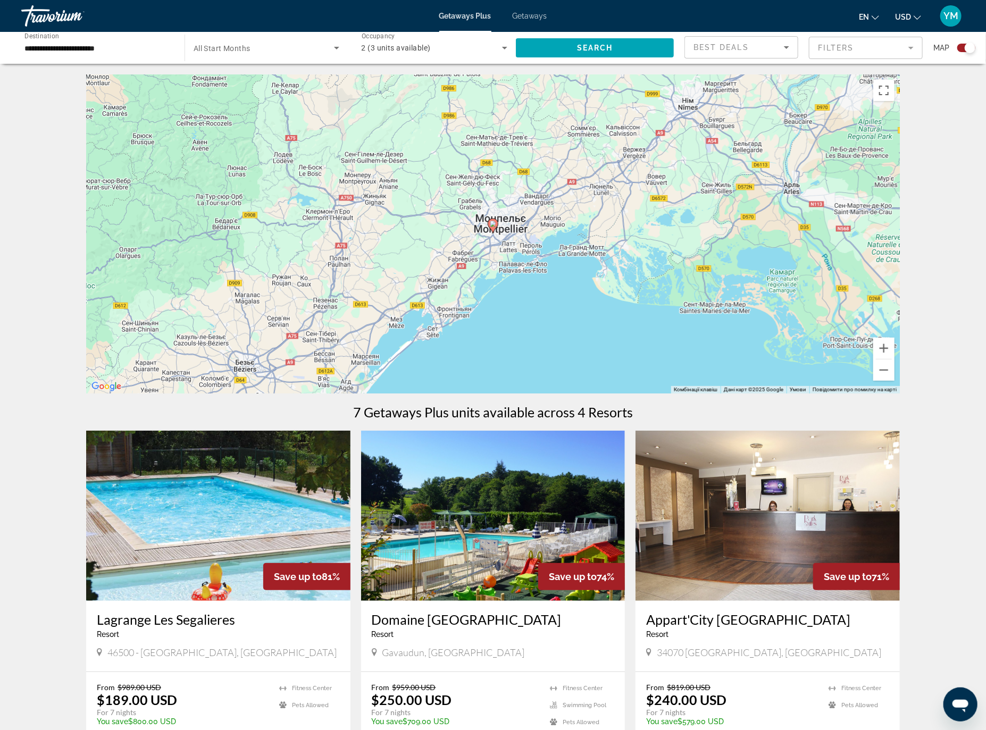
click at [494, 227] on image "Main content" at bounding box center [493, 224] width 6 height 6
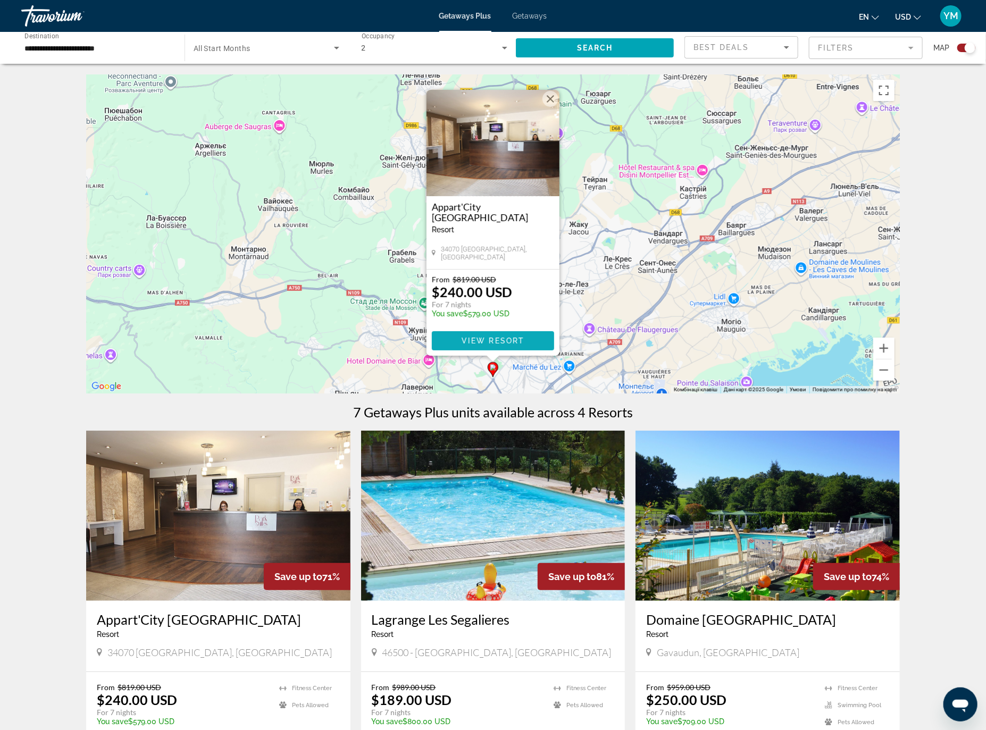
click at [499, 337] on span "View Resort" at bounding box center [493, 341] width 63 height 9
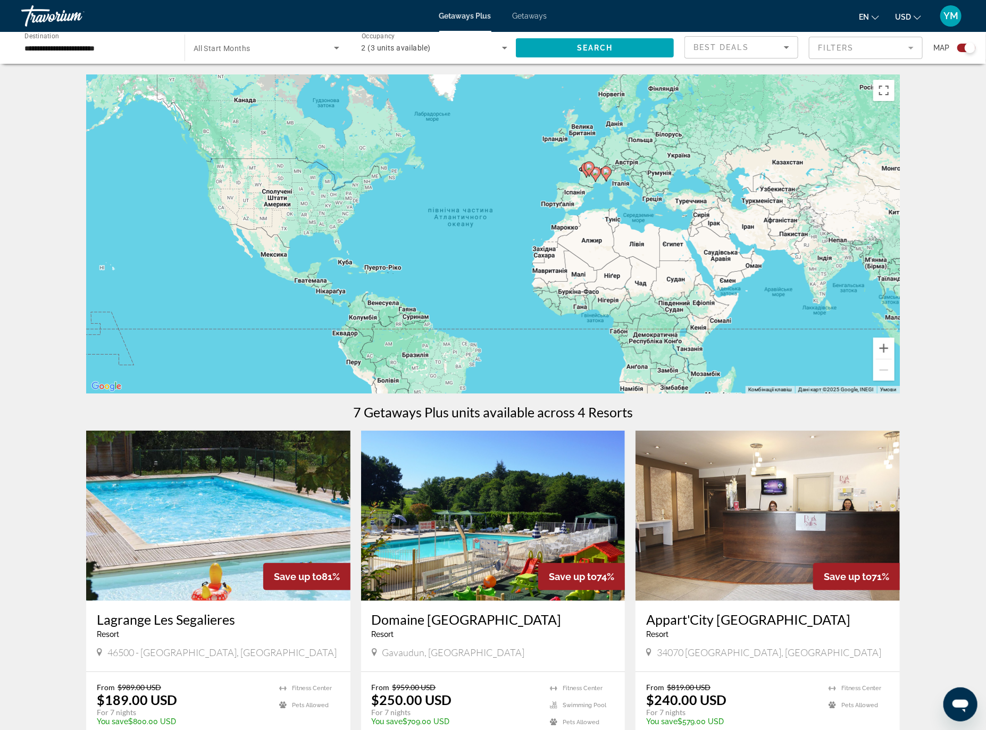
click at [50, 14] on div "Travorium" at bounding box center [74, 16] width 106 height 28
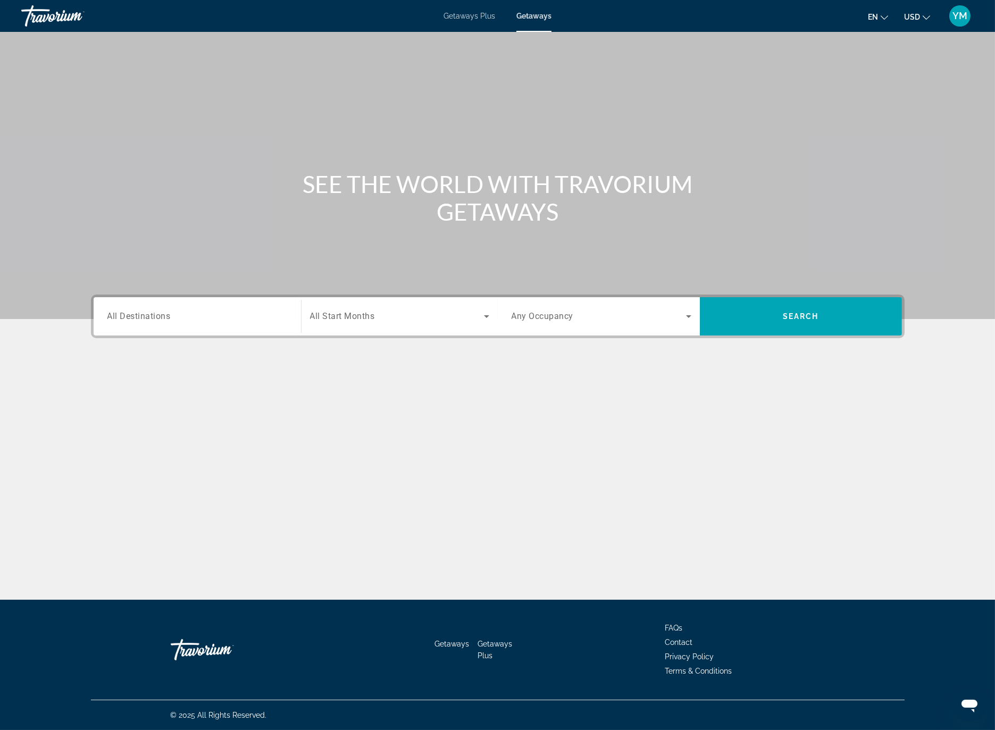
click at [50, 14] on div "Travorium" at bounding box center [74, 16] width 106 height 28
click at [52, 14] on div "Travorium" at bounding box center [74, 16] width 106 height 28
